Goal: Browse casually

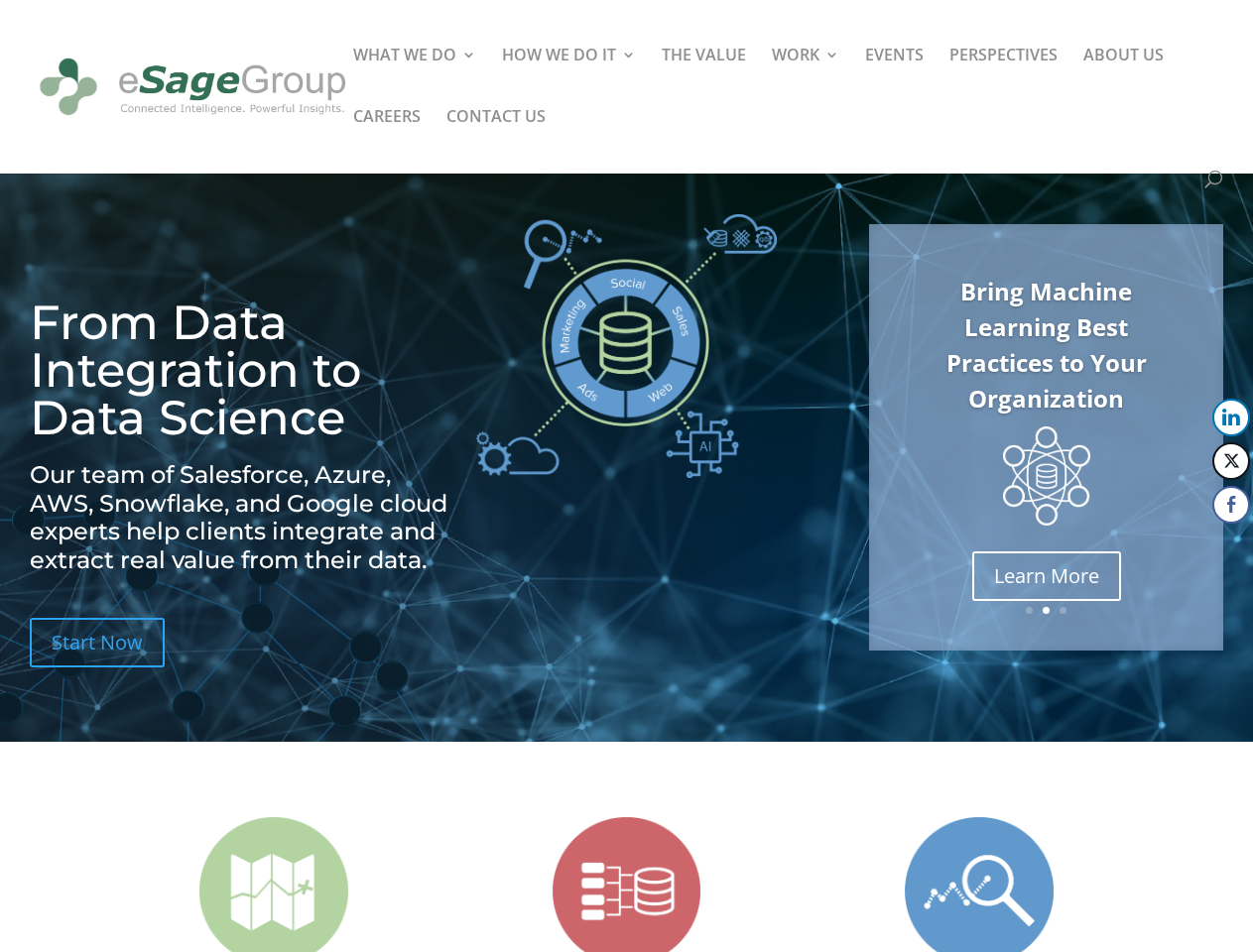
click at [626, 476] on img at bounding box center [626, 346] width 300 height 264
click at [1046, 438] on img at bounding box center [1047, 476] width 88 height 100
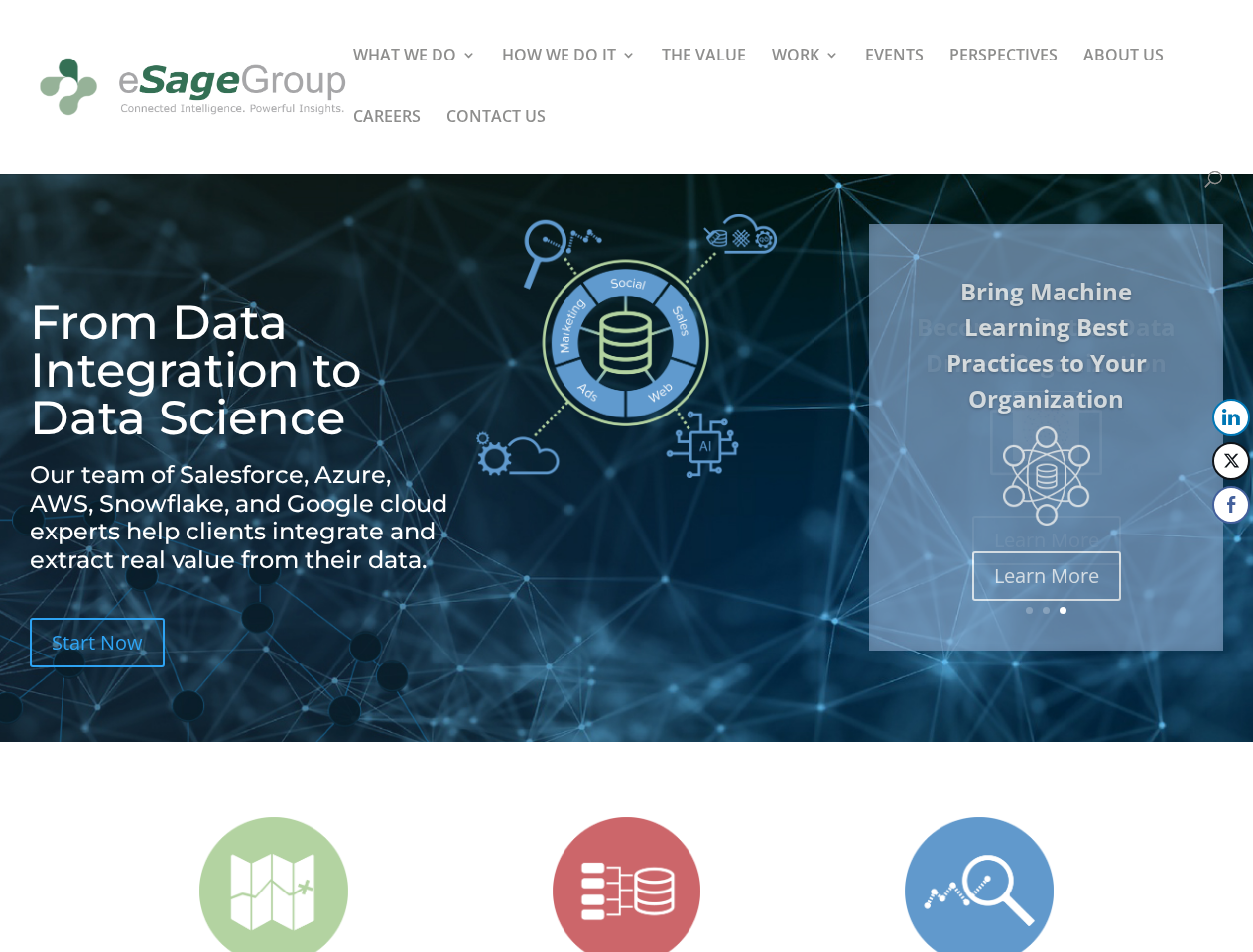
click at [871, 438] on link "Previous" at bounding box center [871, 438] width 48 height 48
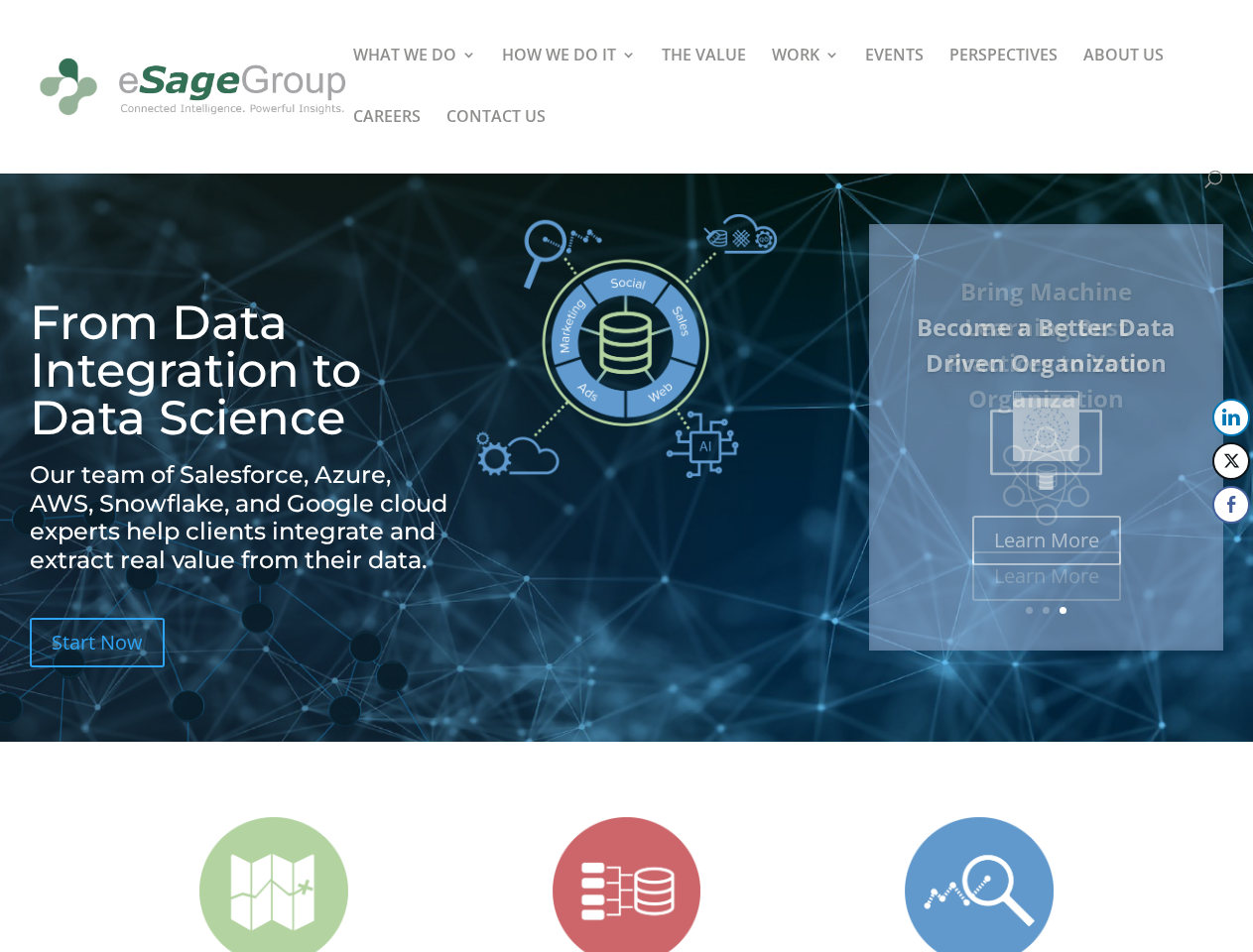
click at [1231, 418] on button "LinkedIn" at bounding box center [1231, 418] width 38 height 38
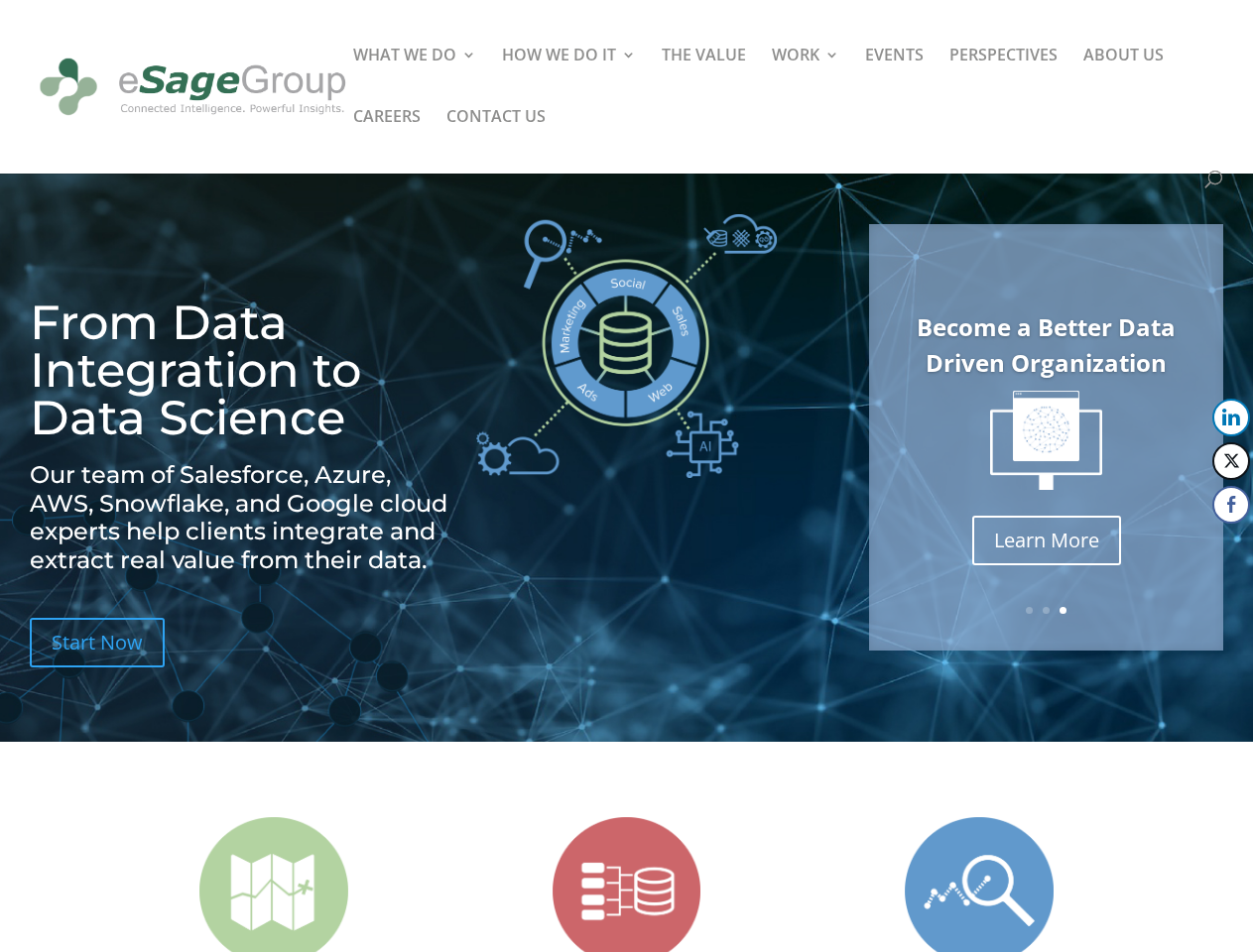
click at [1231, 462] on button "Twitter" at bounding box center [1231, 462] width 38 height 38
click at [1231, 504] on button "Facebook" at bounding box center [1231, 505] width 38 height 38
click at [1193, 544] on span at bounding box center [1193, 544] width 24 height 24
